Goal: Task Accomplishment & Management: Manage account settings

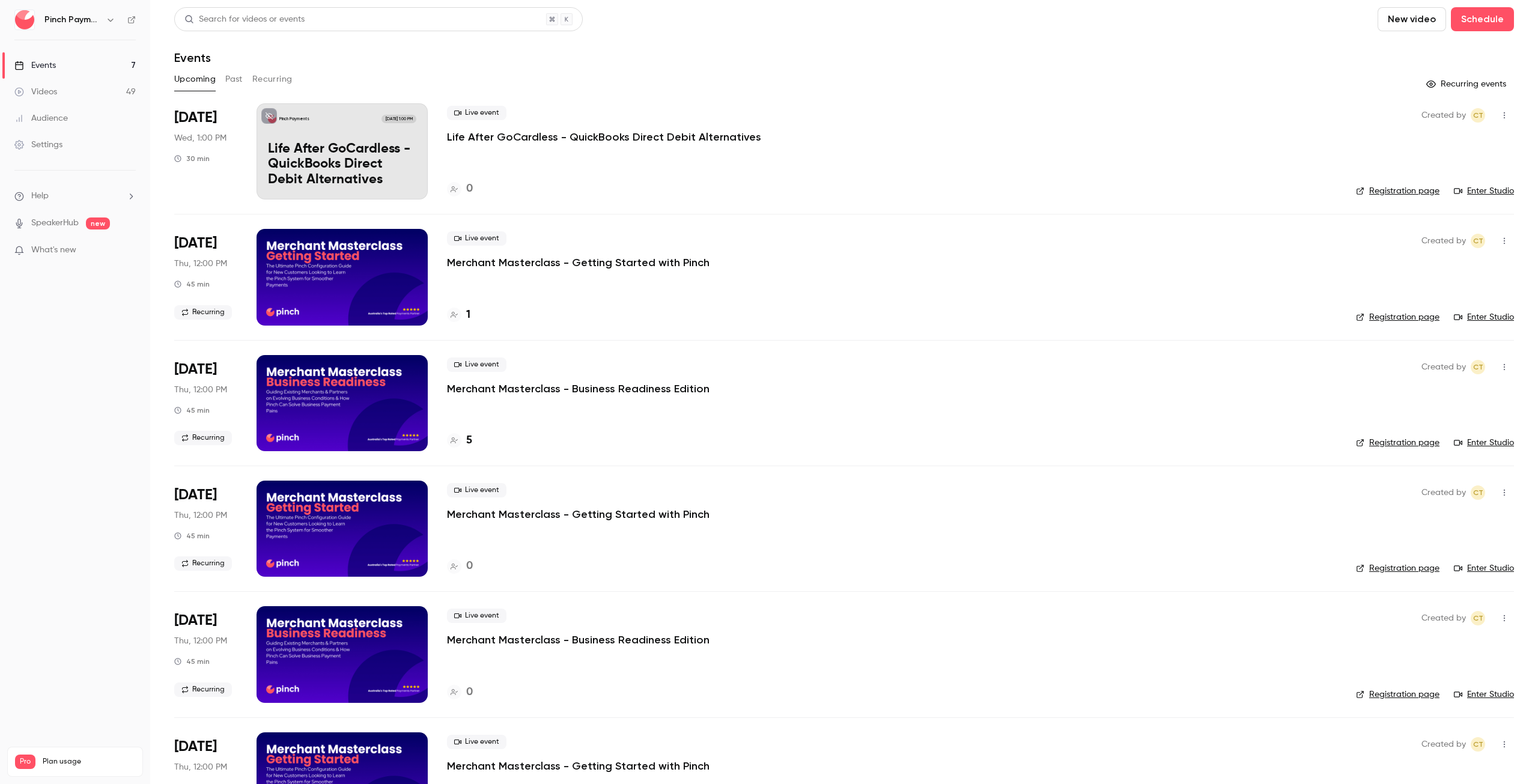
click at [262, 81] on button "Recurring" at bounding box center [272, 79] width 40 height 19
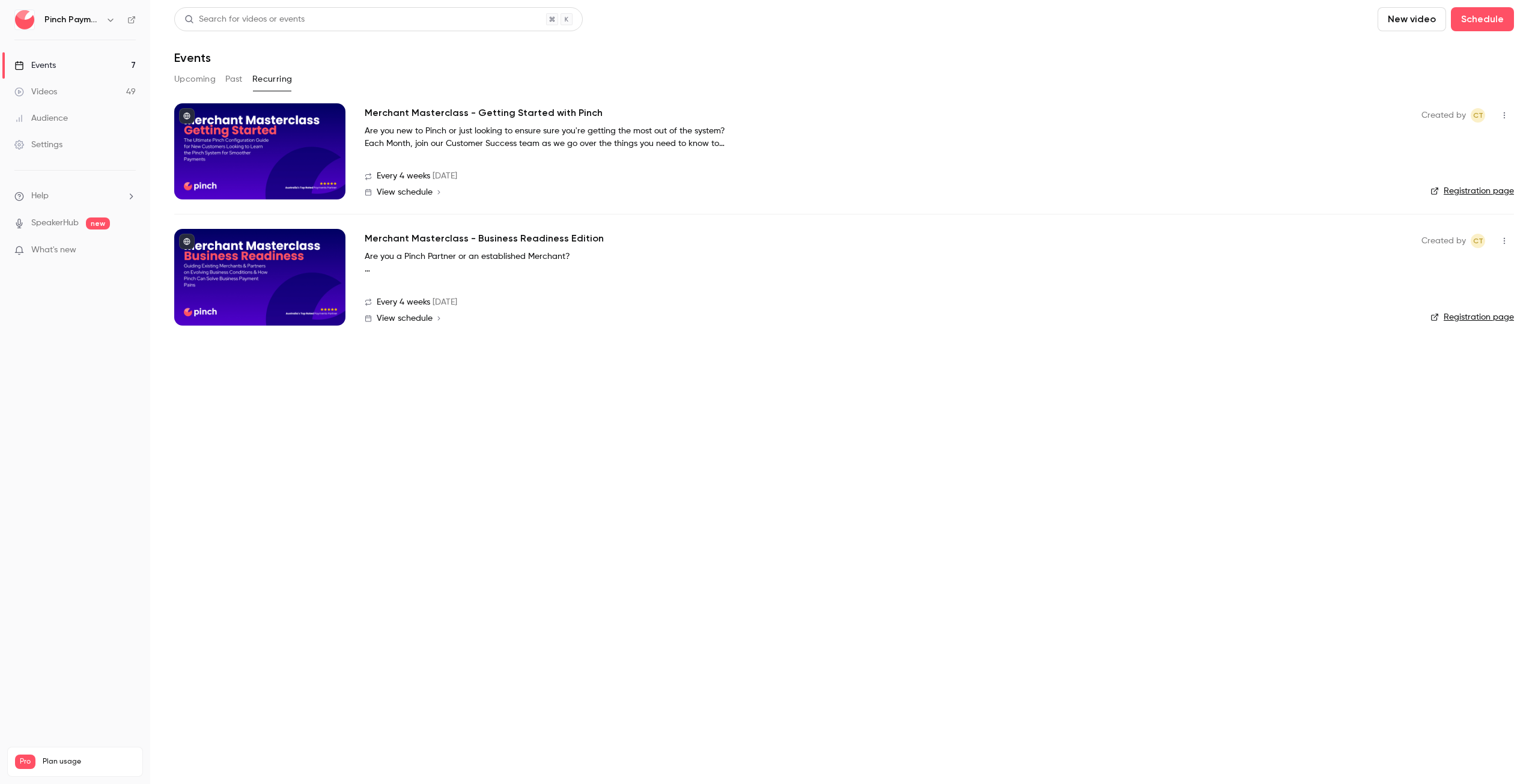
click at [477, 236] on h2 "Merchant Masterclass - Business Readiness Edition" at bounding box center [484, 238] width 239 height 15
click at [194, 72] on button "Upcoming" at bounding box center [195, 79] width 42 height 19
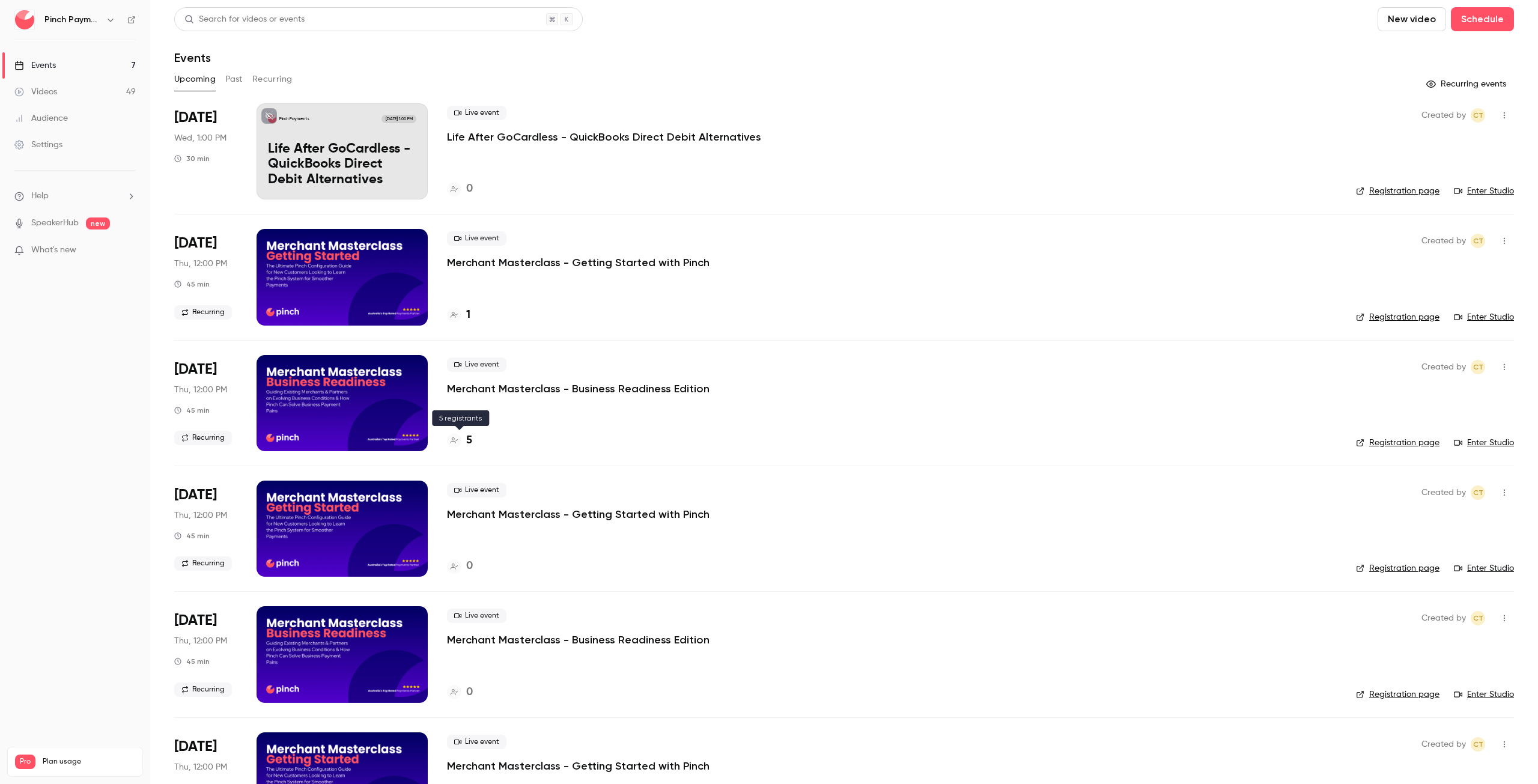
click at [461, 441] on div at bounding box center [454, 440] width 15 height 15
